Goal: Navigation & Orientation: Find specific page/section

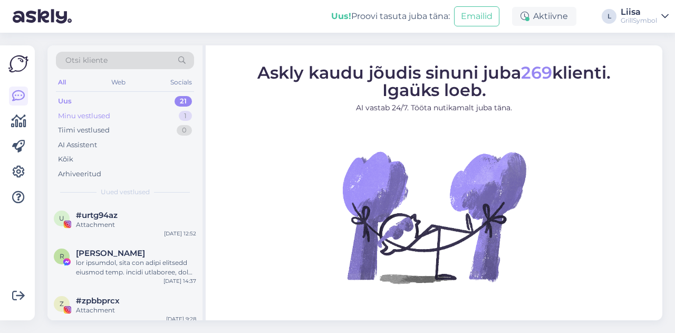
click at [91, 113] on div "Minu vestlused" at bounding box center [84, 116] width 52 height 11
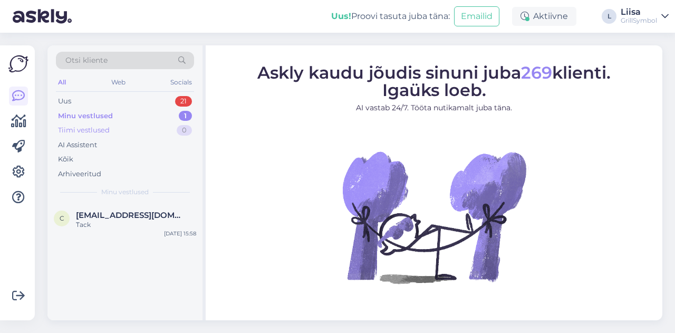
click at [92, 129] on div "Tiimi vestlused" at bounding box center [84, 130] width 52 height 11
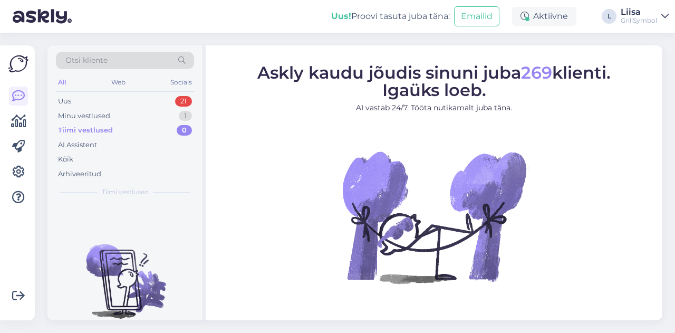
click at [202, 39] on div "Otsi kliente All Web Socials Uus 21 Minu vestlused 1 Tiimi vestlused 0 AI Assis…" at bounding box center [358, 183] width 634 height 300
click at [92, 130] on div "Tiimi vestlused" at bounding box center [85, 130] width 55 height 11
click at [84, 100] on div "Uus 21" at bounding box center [125, 101] width 138 height 15
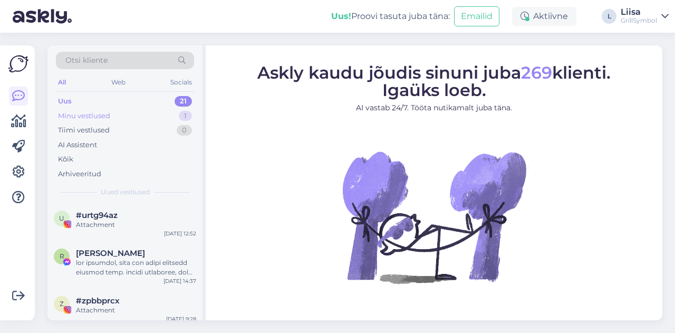
click at [87, 113] on div "Minu vestlused" at bounding box center [84, 116] width 52 height 11
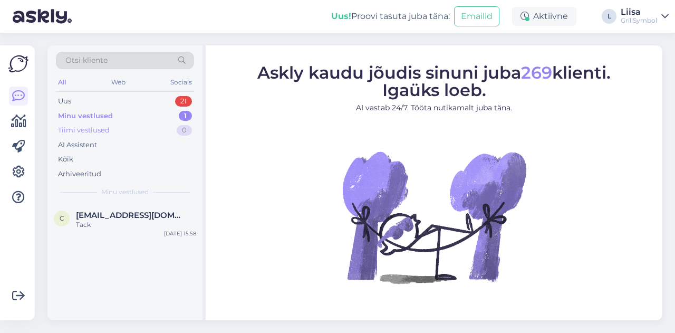
click at [89, 126] on div "Tiimi vestlused" at bounding box center [84, 130] width 52 height 11
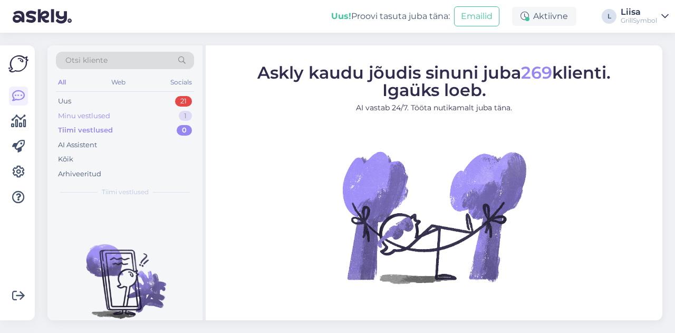
click at [93, 114] on div "Minu vestlused" at bounding box center [84, 116] width 52 height 11
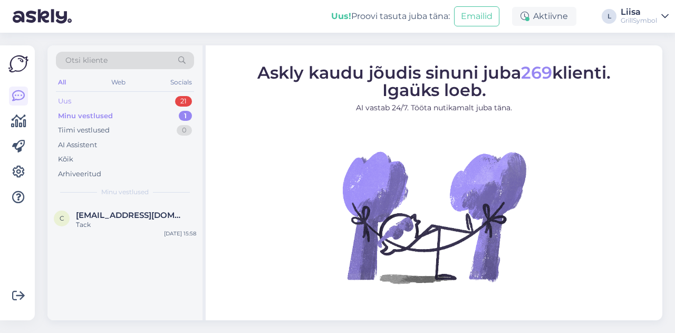
click at [93, 101] on div "Uus 21" at bounding box center [125, 101] width 138 height 15
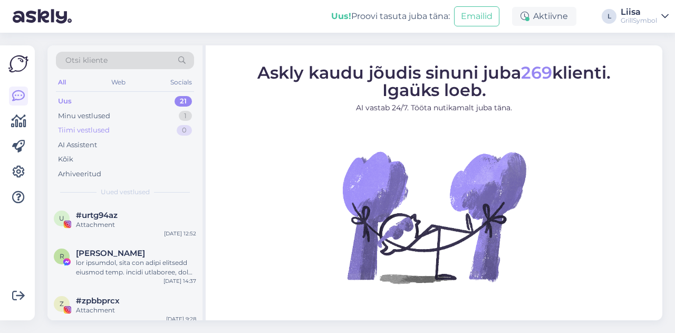
click at [91, 129] on div "Tiimi vestlused" at bounding box center [84, 130] width 52 height 11
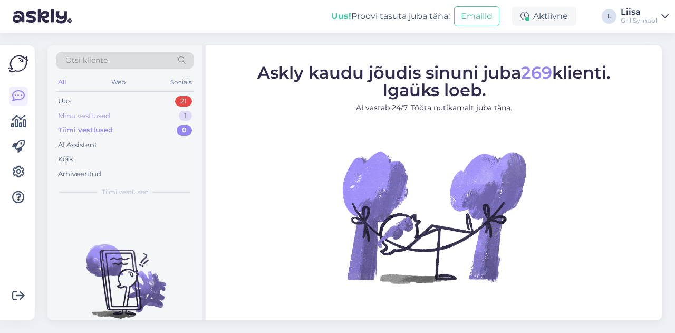
click at [100, 116] on div "Minu vestlused" at bounding box center [84, 116] width 52 height 11
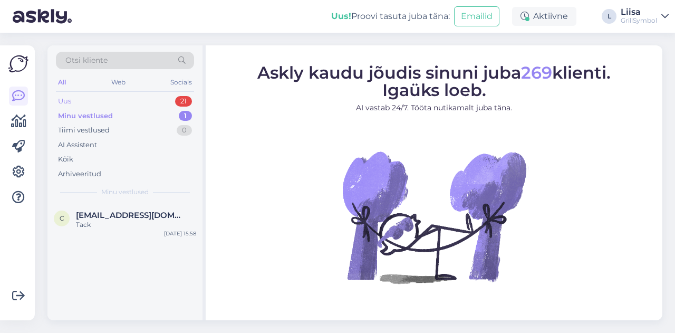
click at [104, 104] on div "Uus 21" at bounding box center [125, 101] width 138 height 15
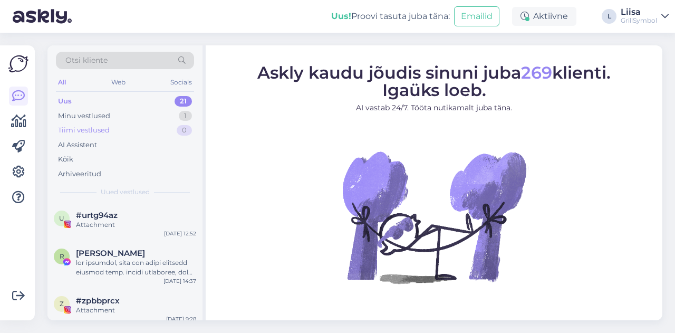
click at [101, 133] on div "Tiimi vestlused" at bounding box center [84, 130] width 52 height 11
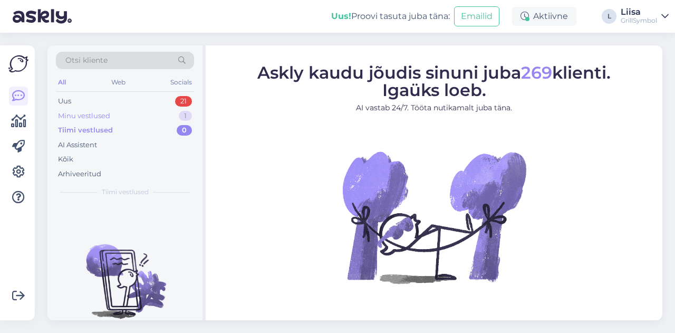
click at [85, 117] on div "Minu vestlused" at bounding box center [84, 116] width 52 height 11
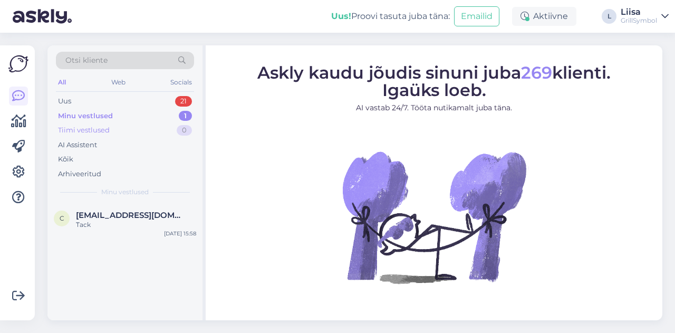
click at [92, 130] on div "Tiimi vestlused" at bounding box center [84, 130] width 52 height 11
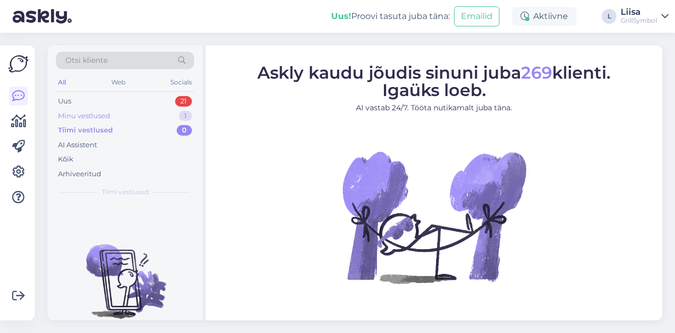
click at [94, 111] on div "Minu vestlused" at bounding box center [84, 116] width 52 height 11
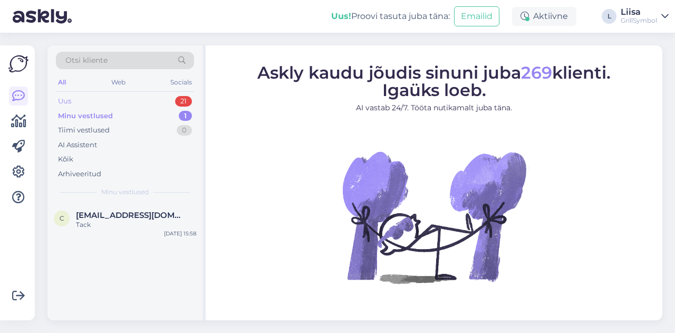
click at [92, 102] on div "Uus 21" at bounding box center [125, 101] width 138 height 15
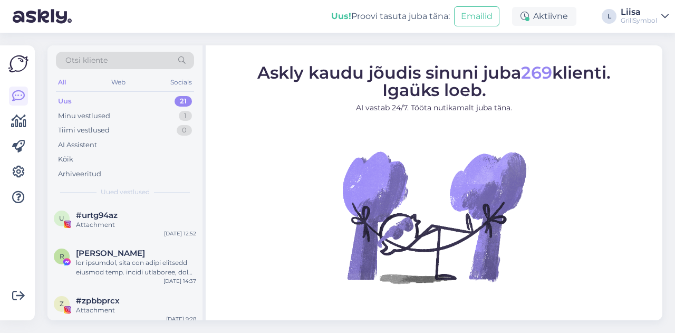
click at [63, 79] on div "All" at bounding box center [62, 82] width 12 height 14
click at [119, 80] on div "Web" at bounding box center [118, 82] width 18 height 14
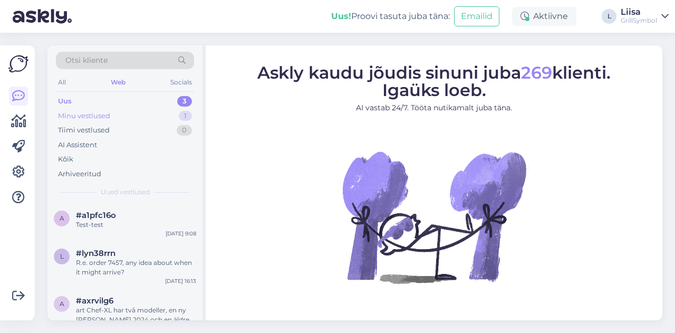
click at [98, 113] on div "Minu vestlused" at bounding box center [84, 116] width 52 height 11
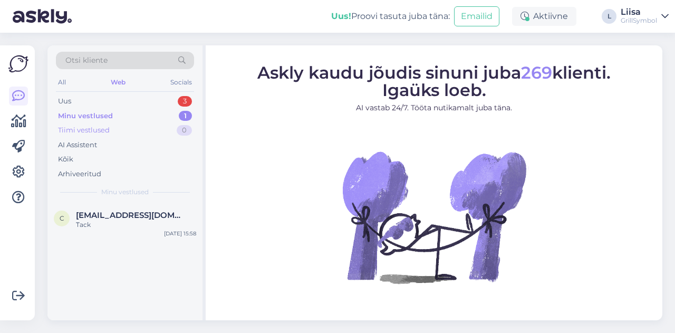
click at [91, 130] on div "Tiimi vestlused" at bounding box center [84, 130] width 52 height 11
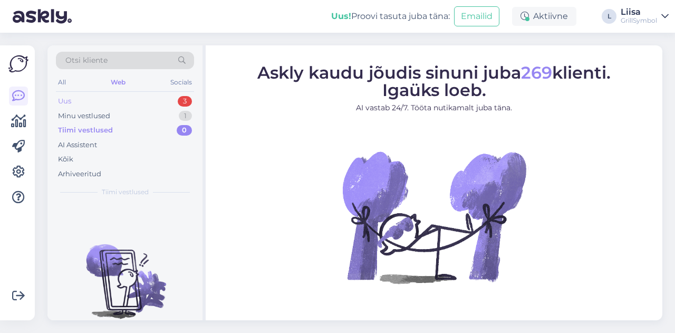
click at [71, 96] on div "Uus" at bounding box center [64, 101] width 13 height 11
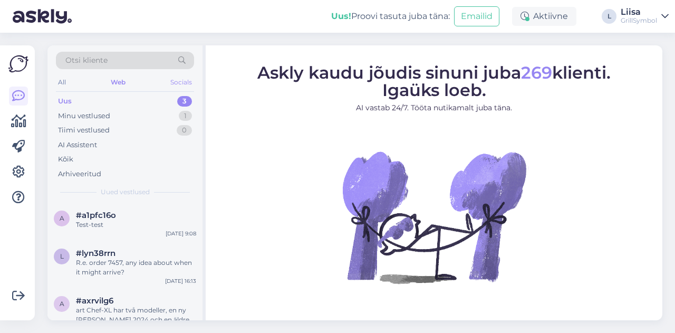
click at [178, 78] on div "Socials" at bounding box center [181, 82] width 26 height 14
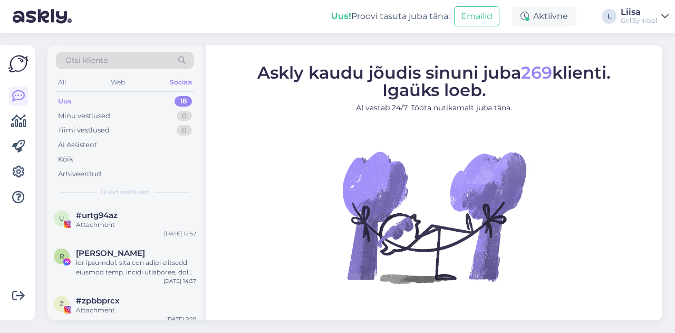
click at [106, 74] on div "Otsi kliente" at bounding box center [125, 64] width 138 height 24
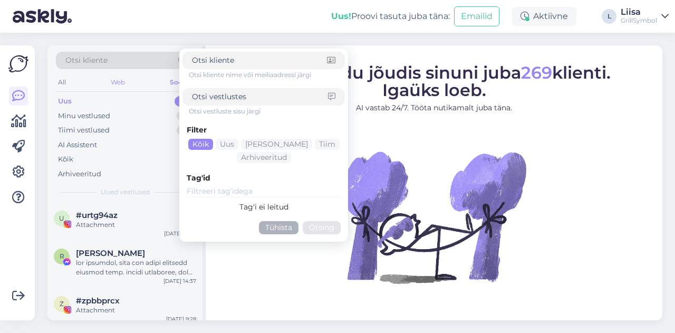
click at [109, 79] on div "Web" at bounding box center [118, 82] width 18 height 14
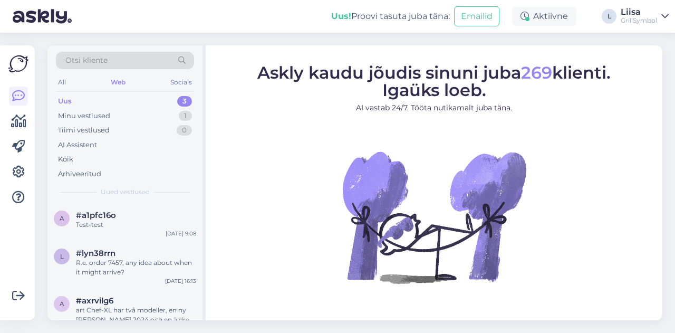
click at [59, 70] on div "Otsi kliente" at bounding box center [125, 64] width 138 height 24
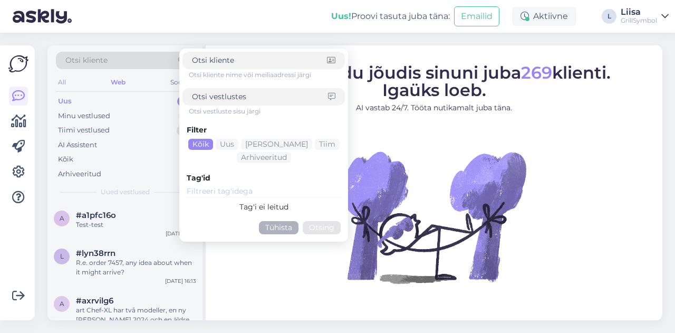
click at [63, 77] on div "All" at bounding box center [62, 82] width 12 height 14
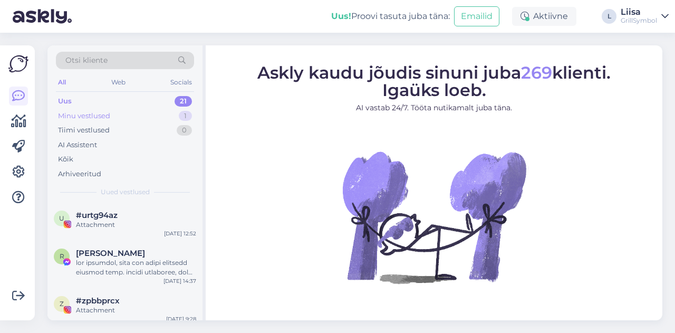
click at [76, 118] on div "Minu vestlused" at bounding box center [84, 116] width 52 height 11
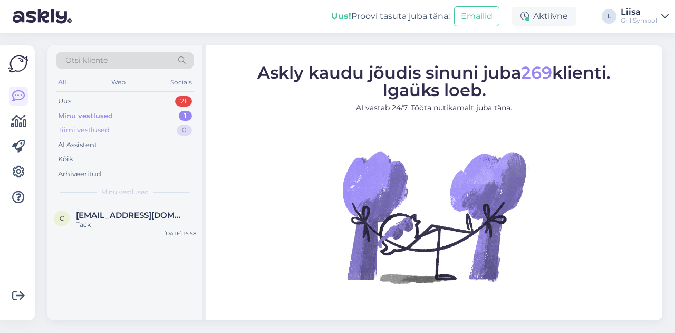
click at [83, 131] on div "Tiimi vestlused" at bounding box center [84, 130] width 52 height 11
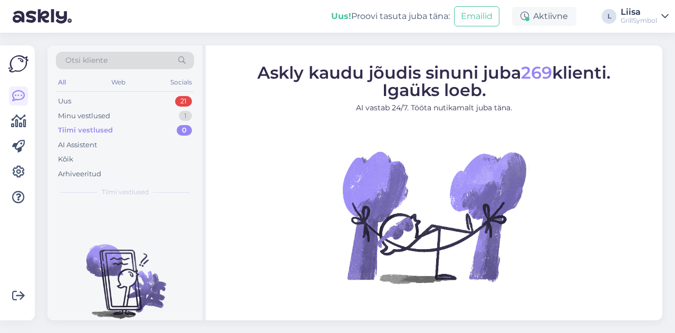
click at [205, 41] on div "Otsi kliente All Web Socials Uus 21 Minu vestlused 1 Tiimi vestlused 0 AI Assis…" at bounding box center [358, 183] width 634 height 300
click at [225, 93] on figure "Askly kaudu jõudis sinuni juba 269 klienti. Igaüks loeb. AI vastab 24/7. Tööta …" at bounding box center [434, 187] width 438 height 247
click at [95, 112] on div "Minu vestlused" at bounding box center [84, 116] width 52 height 11
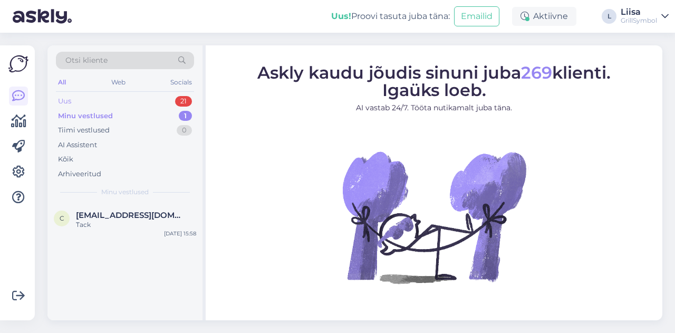
click at [94, 101] on div "Uus 21" at bounding box center [125, 101] width 138 height 15
